Goal: Information Seeking & Learning: Learn about a topic

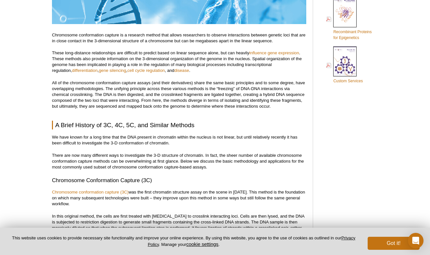
click at [180, 102] on p "All of the chromosome conformation capture assays (and their derivatives) share…" at bounding box center [179, 94] width 254 height 29
click at [233, 88] on p "All of the chromosome conformation capture assays (and their derivatives) share…" at bounding box center [179, 94] width 254 height 29
click at [216, 95] on p "All of the chromosome conformation capture assays (and their derivatives) share…" at bounding box center [179, 94] width 254 height 29
click at [150, 138] on p "We have known for a long time that the DNA present in chromatin within the nucl…" at bounding box center [179, 140] width 254 height 12
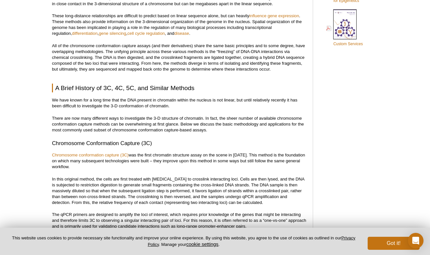
scroll to position [526, 0]
click at [221, 116] on p "There are now many different ways to investigate the 3-D structure of chromatin…" at bounding box center [179, 124] width 254 height 18
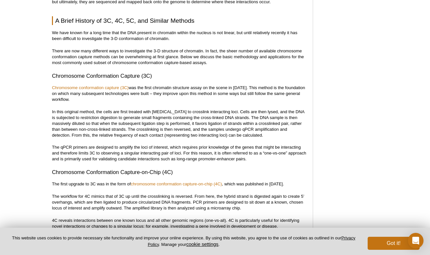
scroll to position [594, 0]
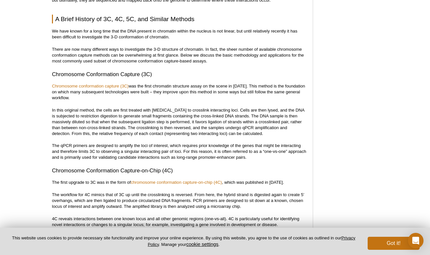
click at [116, 110] on p "In this original method, the cells are first treated with [MEDICAL_DATA] to cro…" at bounding box center [179, 121] width 254 height 29
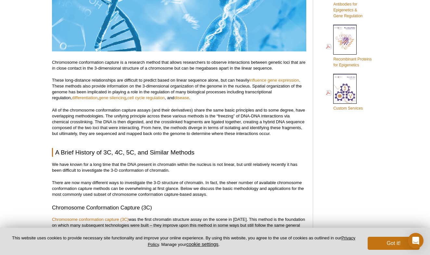
scroll to position [464, 0]
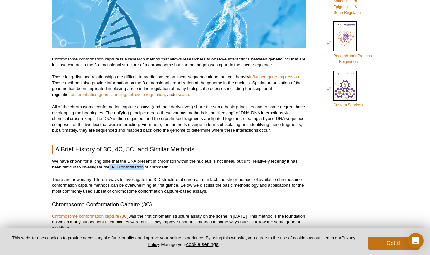
drag, startPoint x: 110, startPoint y: 161, endPoint x: 144, endPoint y: 160, distance: 33.8
click at [144, 160] on p "We have known for a long time that the DNA present in chromatin within the nucl…" at bounding box center [179, 164] width 254 height 12
copy p "3-D conformation"
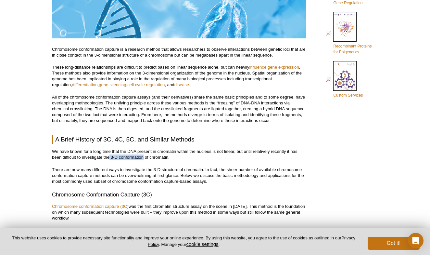
scroll to position [474, 0]
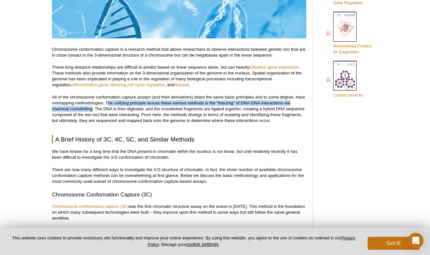
drag, startPoint x: 107, startPoint y: 96, endPoint x: 93, endPoint y: 103, distance: 16.6
click at [93, 103] on p "All of the chromosome conformation capture assays (and their derivatives) share…" at bounding box center [179, 108] width 254 height 29
copy p "he unifying principle across these various methods is the “freezing” of DNA-DNA…"
click at [211, 105] on p "All of the chromosome conformation capture assays (and their derivatives) share…" at bounding box center [179, 108] width 254 height 29
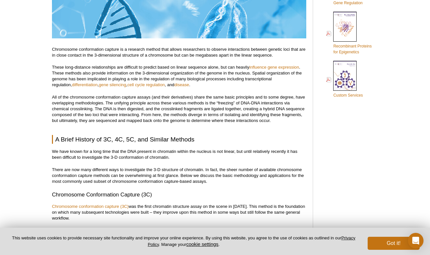
click at [119, 148] on p "We have known for a long time that the DNA present in chromatin within the nucl…" at bounding box center [179, 154] width 254 height 12
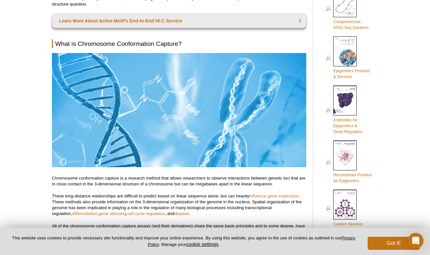
scroll to position [350, 0]
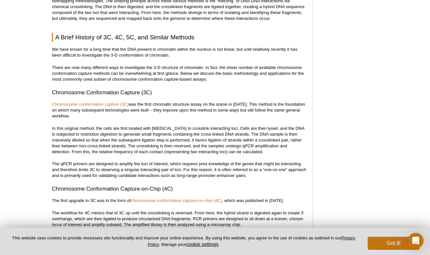
scroll to position [576, 0]
click at [91, 135] on p "In this original method, the cells are first treated with [MEDICAL_DATA] to cro…" at bounding box center [179, 139] width 254 height 29
click at [124, 134] on p "In this original method, the cells are first treated with [MEDICAL_DATA] to cro…" at bounding box center [179, 139] width 254 height 29
click at [98, 134] on p "In this original method, the cells are first treated with [MEDICAL_DATA] to cro…" at bounding box center [179, 139] width 254 height 29
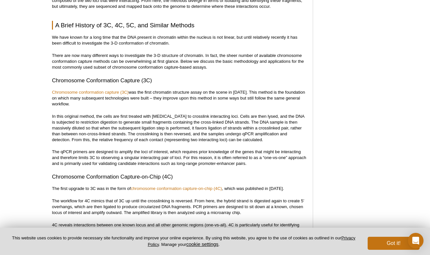
click at [155, 130] on p "In this original method, the cells are first treated with [MEDICAL_DATA] to cro…" at bounding box center [179, 127] width 254 height 29
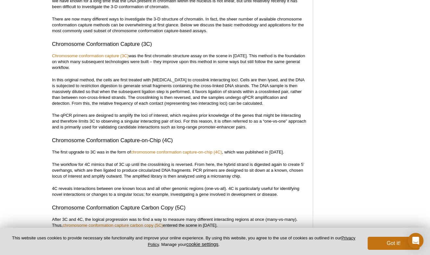
scroll to position [624, 0]
click at [131, 171] on p "The workflow for 4C mimics that of 3C up until the crosslinking is reversed. Fr…" at bounding box center [179, 170] width 254 height 18
click at [146, 172] on p "The workflow for 4C mimics that of 3C up until the crosslinking is reversed. Fr…" at bounding box center [179, 170] width 254 height 18
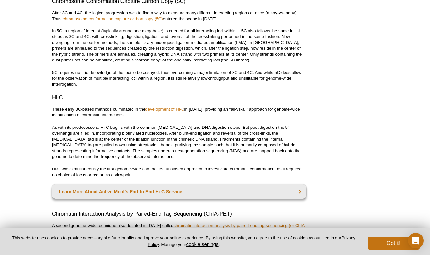
scroll to position [831, 0]
click at [145, 124] on p "As with its predecessors, Hi-C begins with the common [MEDICAL_DATA] and DNA di…" at bounding box center [179, 141] width 254 height 35
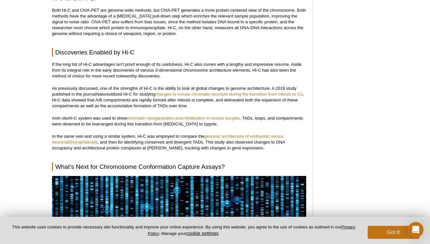
scroll to position [671, 0]
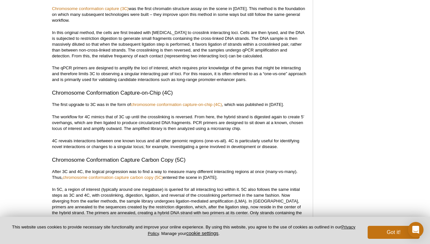
click at [117, 141] on p "4C reveals interactions between one known locus and all other genomic regions (…" at bounding box center [179, 144] width 254 height 12
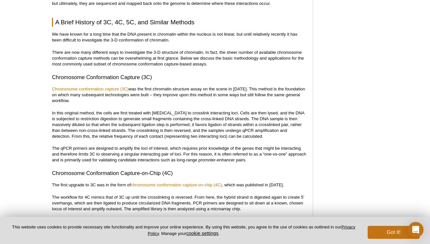
scroll to position [593, 0]
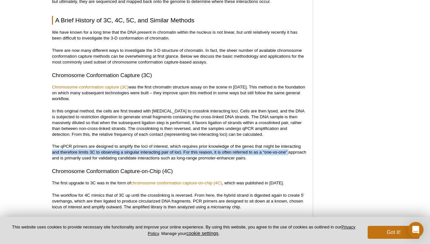
drag, startPoint x: 326, startPoint y: 98, endPoint x: -66, endPoint y: 147, distance: 394.5
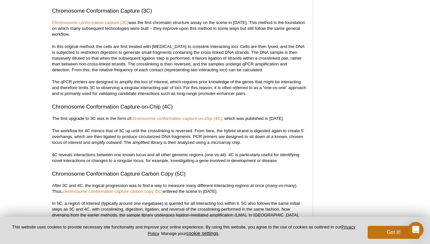
scroll to position [658, 0]
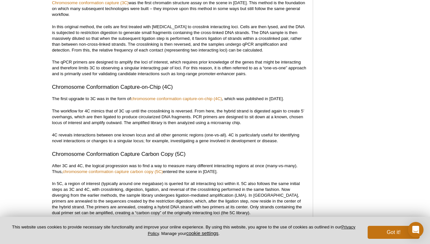
scroll to position [678, 0]
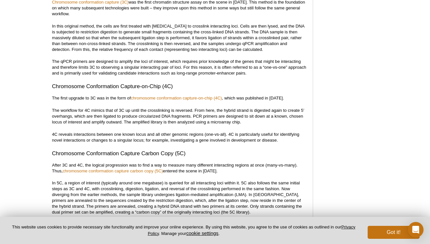
click at [78, 95] on p "The first upgrade to 3C was in the form of chromosome conformation capture-on-c…" at bounding box center [179, 98] width 254 height 6
